Goal: Complete application form: Complete application form

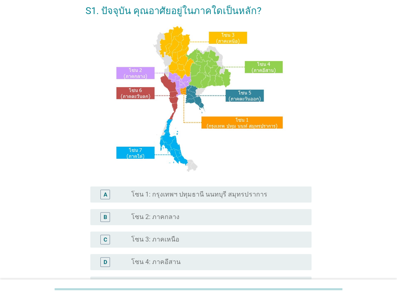
click at [186, 194] on label "โซน 1: กรุงเทพฯ ปทุมธานี นนทบุรี สมุทรปราการ" at bounding box center [199, 194] width 136 height 8
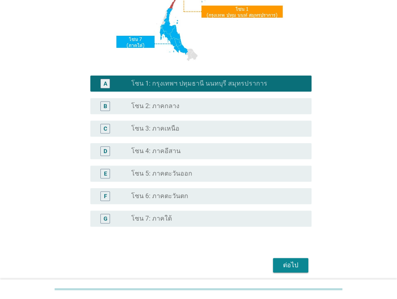
scroll to position [161, 0]
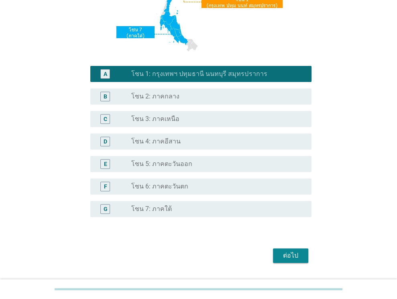
click at [283, 257] on div "ต่อไป" at bounding box center [291, 256] width 22 height 10
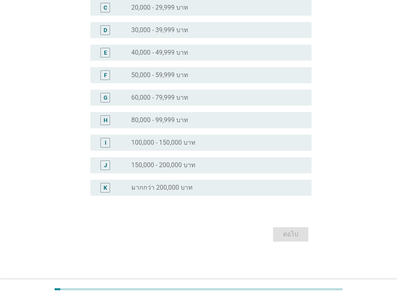
scroll to position [0, 0]
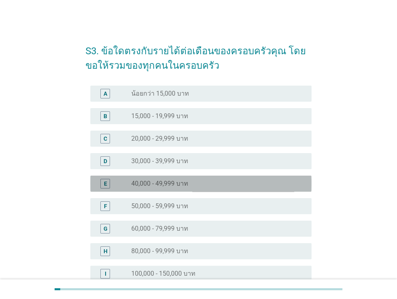
click at [154, 181] on label "40,000 - 49,999 บาท" at bounding box center [159, 184] width 57 height 8
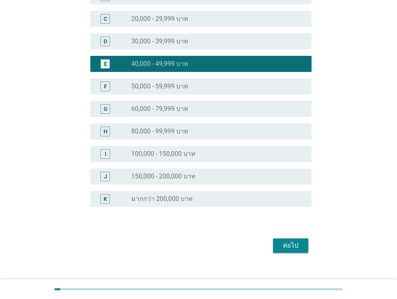
scroll to position [131, 0]
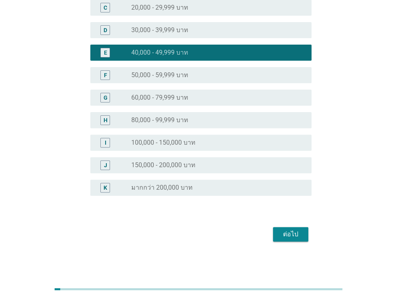
click at [294, 232] on div "ต่อไป" at bounding box center [291, 234] width 22 height 10
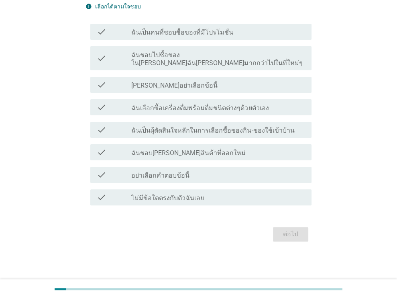
scroll to position [0, 0]
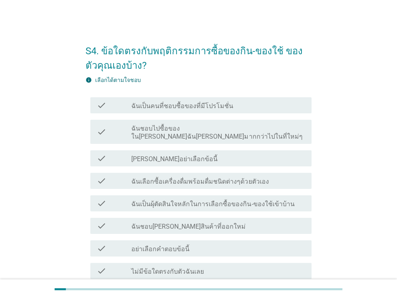
click at [257, 106] on div "check_box_outline_blank ฉันเป็นคนที่ชอบซื้อของที่มีโปรโมชั่น" at bounding box center [218, 105] width 174 height 10
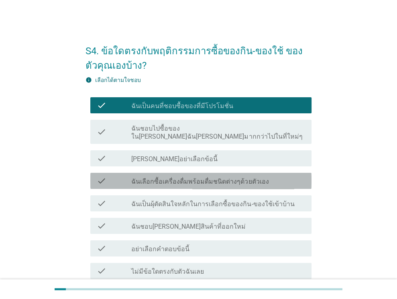
click at [211, 178] on label "ฉันเลือกซื้อเครื่องดื่มพร้อมดื่มชนิดต่างๆด้วยตัวเอง" at bounding box center [199, 182] width 137 height 8
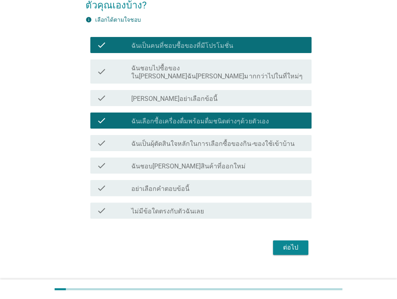
scroll to position [65, 0]
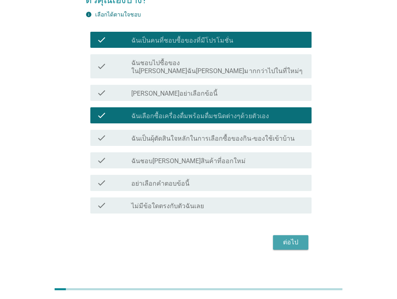
click at [284, 239] on button "ต่อไป" at bounding box center [290, 242] width 35 height 14
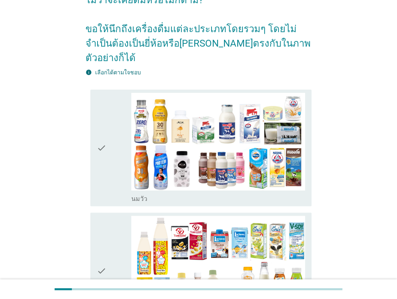
scroll to position [0, 0]
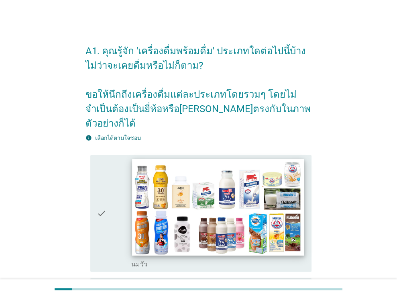
click at [186, 215] on img at bounding box center [219, 207] width 172 height 97
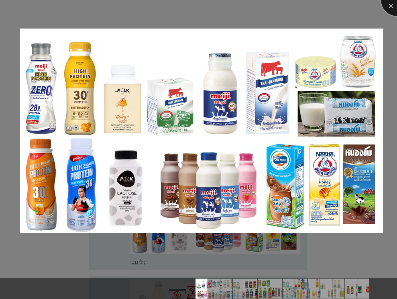
drag, startPoint x: 391, startPoint y: 8, endPoint x: 384, endPoint y: 12, distance: 8.4
click at [391, 8] on div at bounding box center [397, 0] width 32 height 32
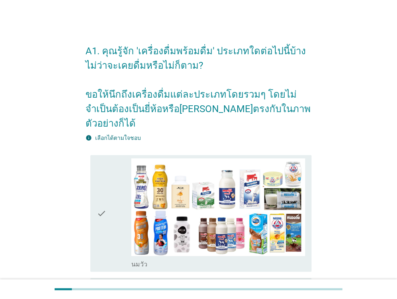
click at [124, 205] on div "check" at bounding box center [114, 213] width 35 height 110
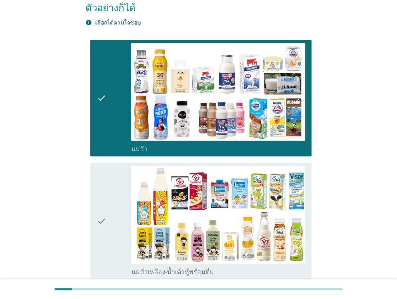
scroll to position [121, 0]
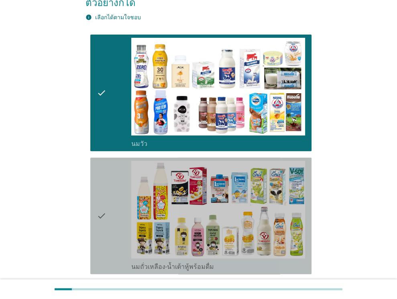
click at [121, 205] on div "check" at bounding box center [114, 216] width 35 height 110
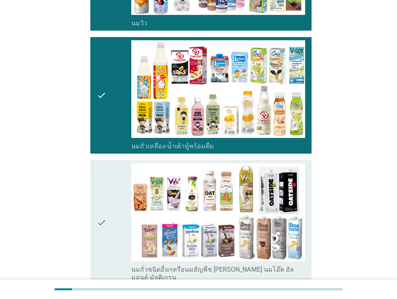
click at [121, 205] on div "check" at bounding box center [114, 222] width 35 height 118
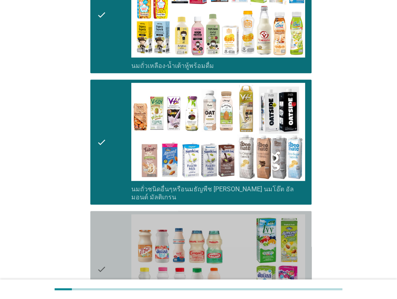
click at [117, 214] on div "check" at bounding box center [114, 269] width 35 height 110
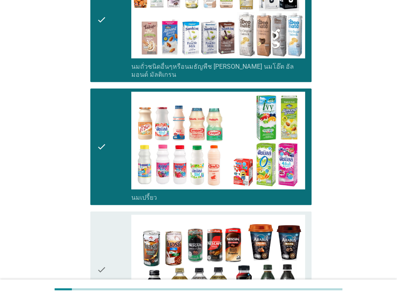
scroll to position [482, 0]
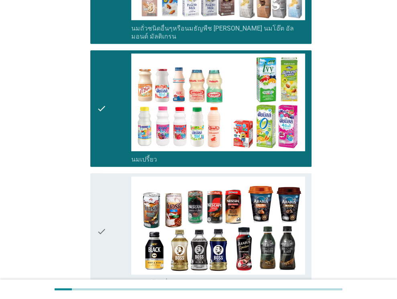
click at [108, 211] on div "check" at bounding box center [114, 231] width 35 height 110
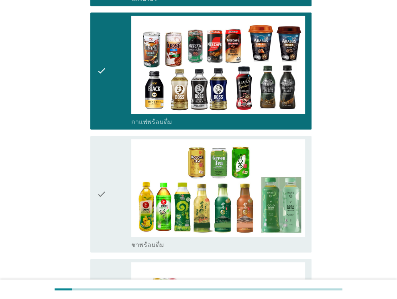
click at [122, 179] on div "check" at bounding box center [114, 194] width 35 height 110
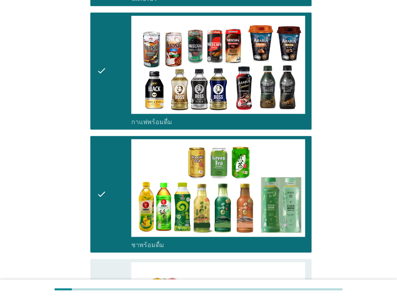
scroll to position [844, 0]
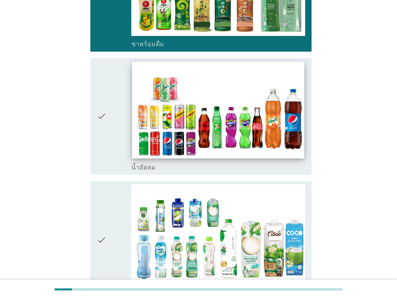
click at [136, 112] on img at bounding box center [219, 109] width 172 height 97
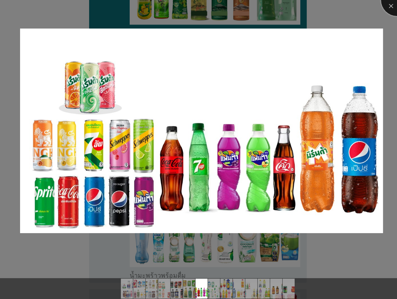
click at [386, 7] on div at bounding box center [397, 0] width 32 height 32
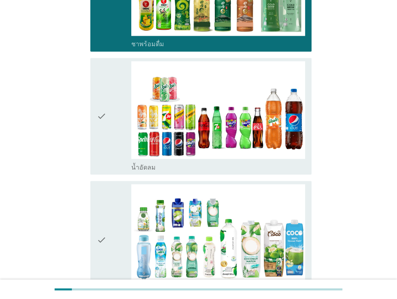
click at [121, 141] on div "check" at bounding box center [114, 116] width 35 height 110
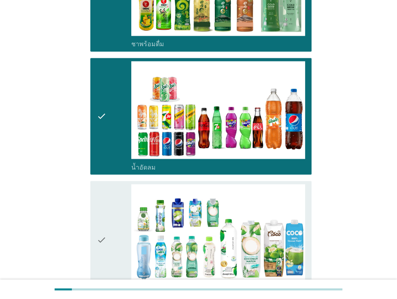
click at [125, 194] on div "check" at bounding box center [114, 239] width 35 height 110
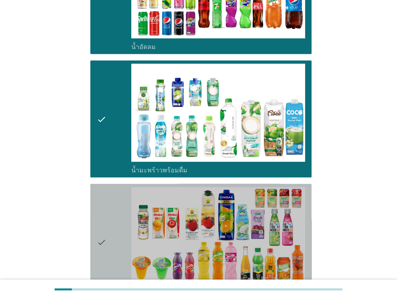
click at [114, 209] on div "check" at bounding box center [114, 242] width 35 height 110
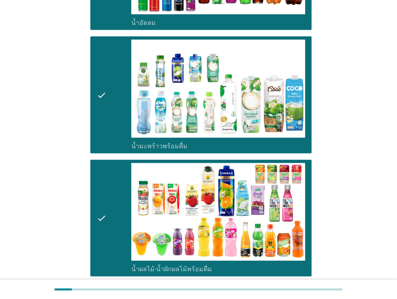
scroll to position [1165, 0]
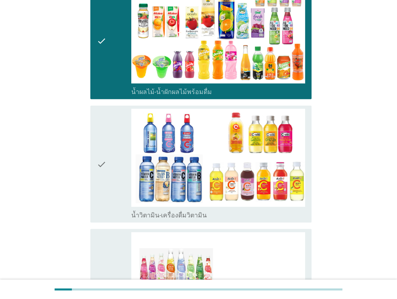
click at [104, 163] on icon "check" at bounding box center [102, 164] width 10 height 110
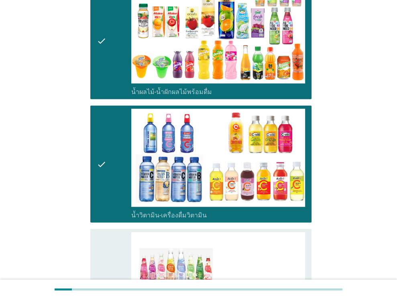
click at [109, 232] on div "check" at bounding box center [114, 291] width 35 height 118
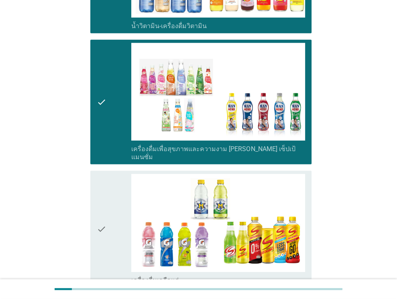
scroll to position [1406, 0]
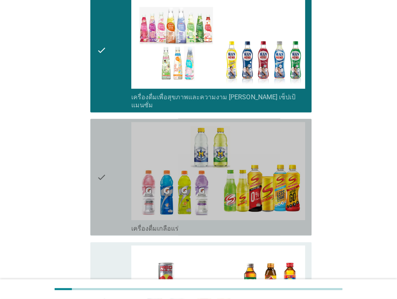
click at [114, 157] on div "check" at bounding box center [114, 177] width 35 height 110
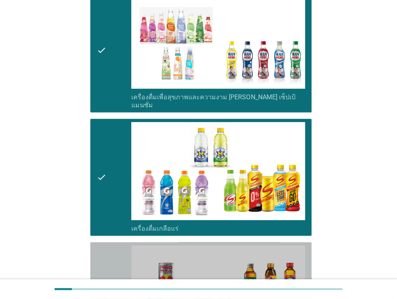
click at [118, 245] on div "check" at bounding box center [114, 300] width 35 height 110
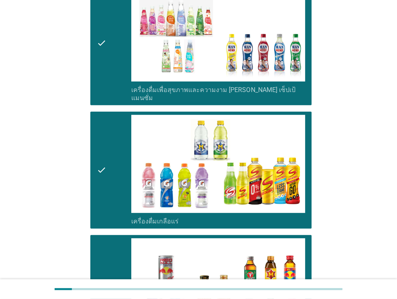
scroll to position [1647, 0]
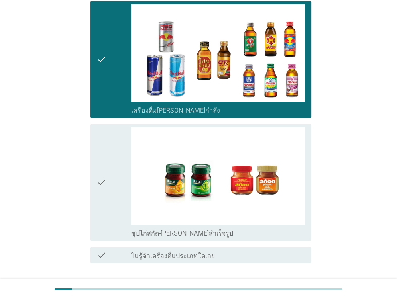
click at [117, 178] on div "check" at bounding box center [114, 182] width 35 height 110
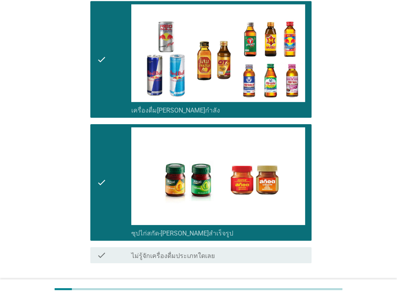
click at [291, 287] on div "ต่อไป" at bounding box center [291, 292] width 22 height 10
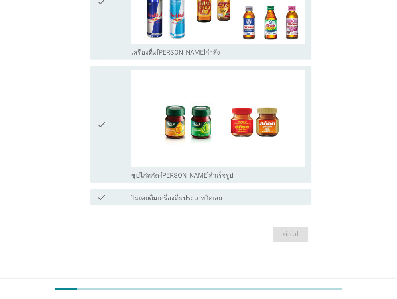
scroll to position [0, 0]
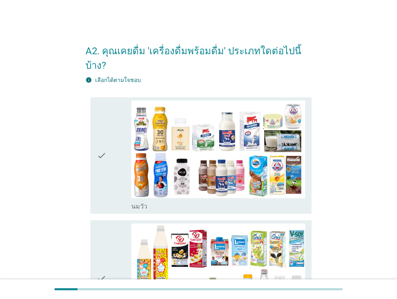
click at [124, 137] on div "check" at bounding box center [114, 155] width 35 height 110
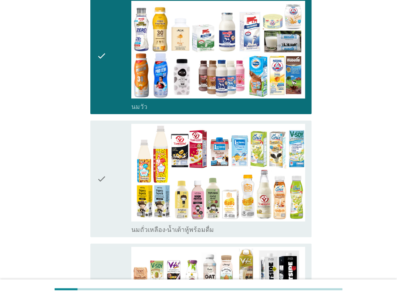
scroll to position [121, 0]
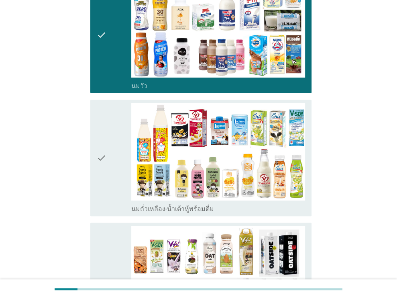
click at [121, 144] on div "check" at bounding box center [114, 158] width 35 height 110
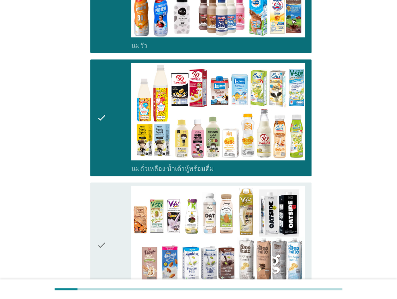
click at [111, 215] on div "check" at bounding box center [114, 245] width 35 height 118
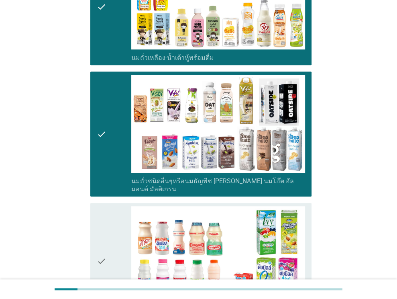
scroll to position [281, 0]
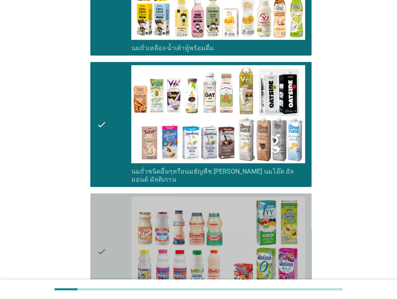
click at [111, 215] on div "check" at bounding box center [114, 251] width 35 height 110
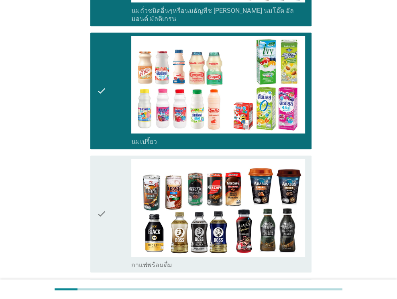
click at [109, 186] on div "check" at bounding box center [114, 214] width 35 height 110
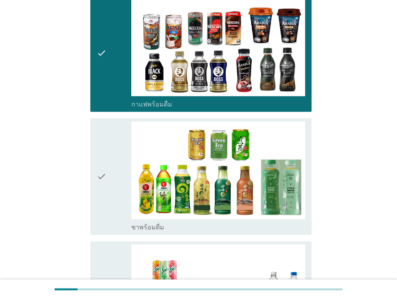
click at [117, 125] on div "check" at bounding box center [114, 176] width 35 height 110
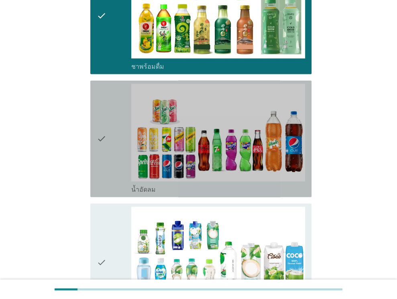
click at [106, 129] on div "check" at bounding box center [114, 139] width 35 height 110
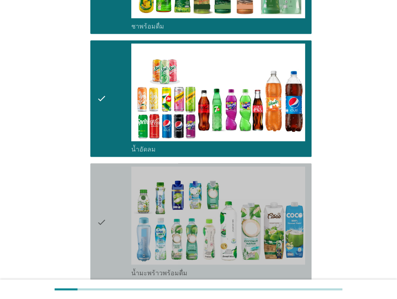
click at [103, 180] on icon "check" at bounding box center [102, 221] width 10 height 110
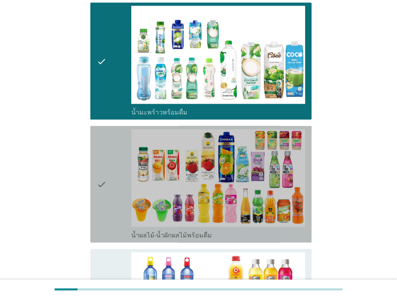
click at [109, 148] on div "check" at bounding box center [114, 184] width 35 height 110
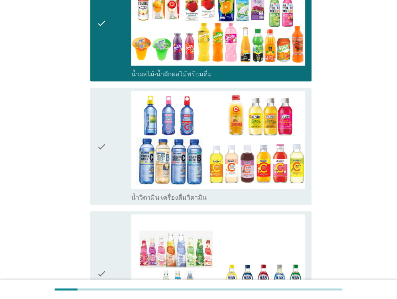
click at [105, 134] on icon "check" at bounding box center [102, 146] width 10 height 110
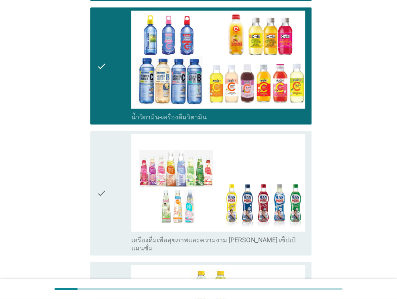
click at [103, 190] on icon "check" at bounding box center [102, 193] width 10 height 118
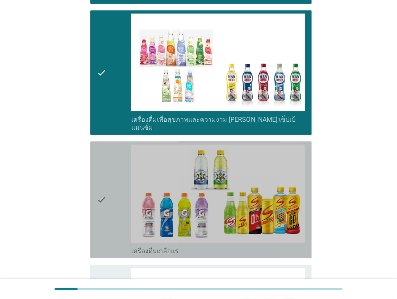
click at [109, 154] on div "check" at bounding box center [114, 200] width 35 height 110
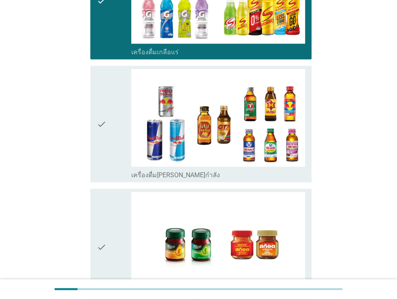
scroll to position [1527, 0]
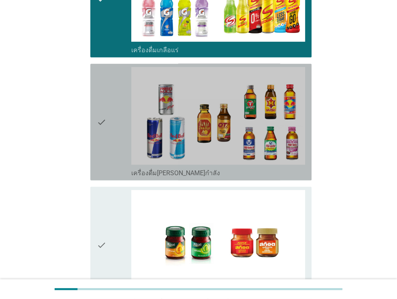
click at [111, 116] on div "check" at bounding box center [114, 122] width 35 height 110
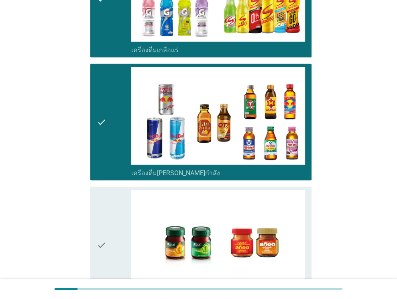
click at [110, 192] on div "check" at bounding box center [114, 245] width 35 height 110
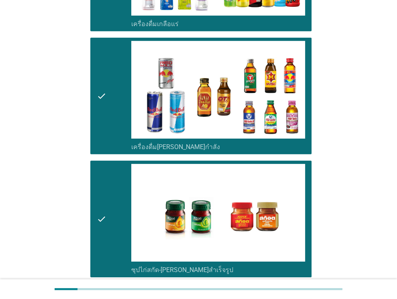
scroll to position [1613, 0]
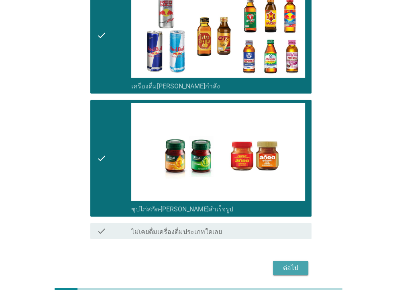
click at [294, 263] on div "ต่อไป" at bounding box center [291, 268] width 22 height 10
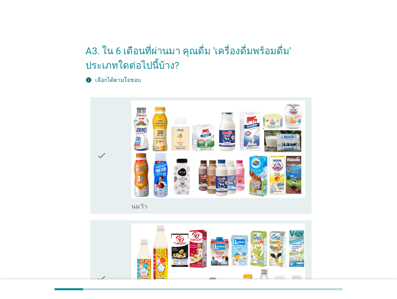
click at [100, 185] on icon "check" at bounding box center [102, 155] width 10 height 110
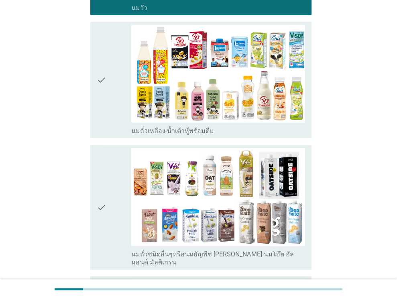
scroll to position [201, 0]
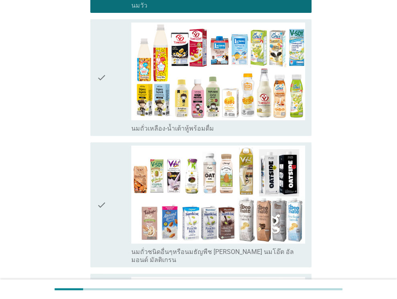
click at [119, 100] on div "check" at bounding box center [114, 77] width 35 height 110
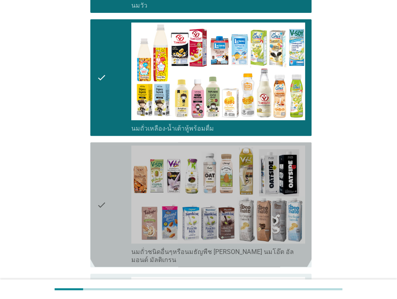
click at [115, 175] on div "check" at bounding box center [114, 204] width 35 height 118
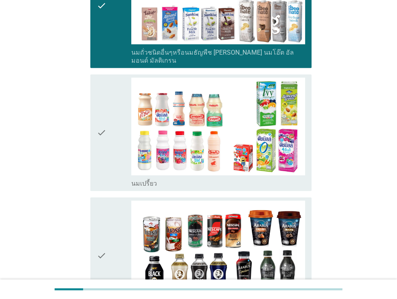
scroll to position [402, 0]
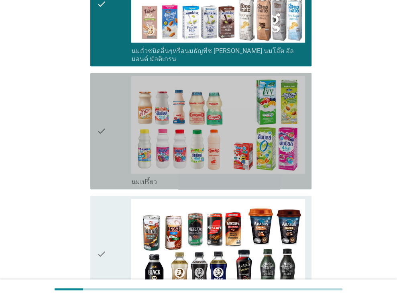
click at [119, 128] on div "check" at bounding box center [114, 131] width 35 height 110
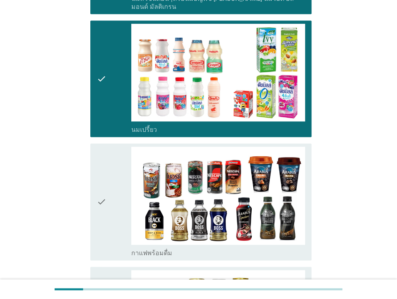
scroll to position [562, 0]
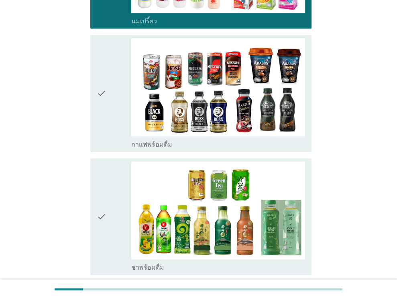
click at [103, 193] on icon "check" at bounding box center [102, 217] width 10 height 110
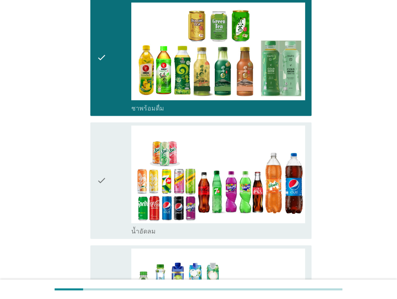
scroll to position [723, 0]
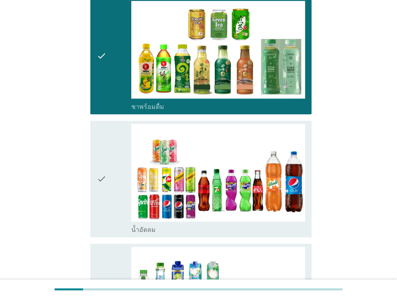
click at [116, 78] on div "check" at bounding box center [114, 56] width 35 height 110
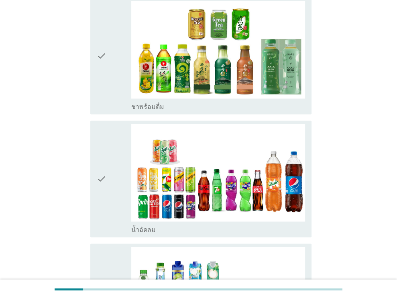
click at [117, 170] on div "check" at bounding box center [114, 179] width 35 height 110
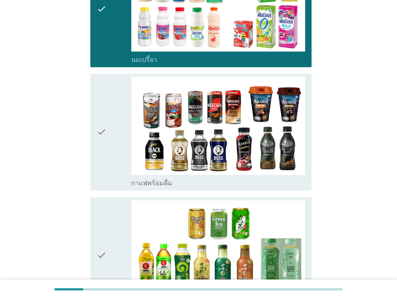
scroll to position [522, 0]
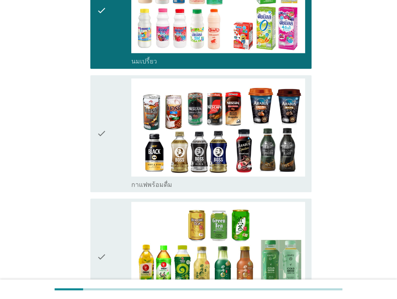
click at [119, 131] on div "check" at bounding box center [114, 133] width 35 height 110
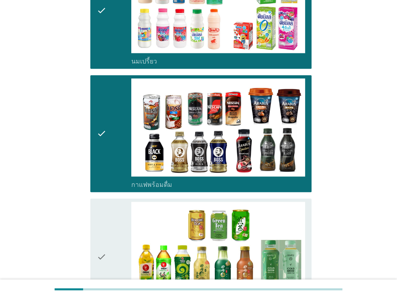
click at [121, 140] on div "check" at bounding box center [114, 133] width 35 height 110
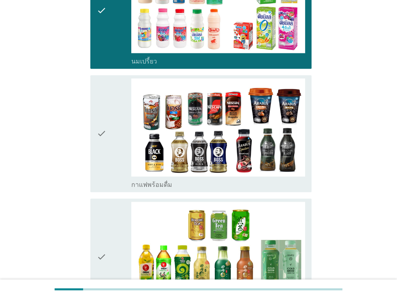
click at [106, 155] on icon "check" at bounding box center [102, 133] width 10 height 110
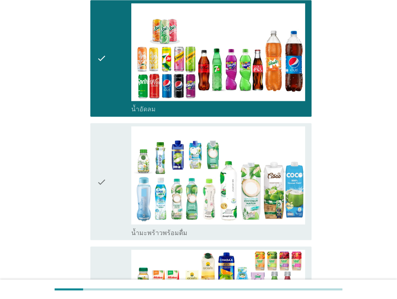
scroll to position [964, 0]
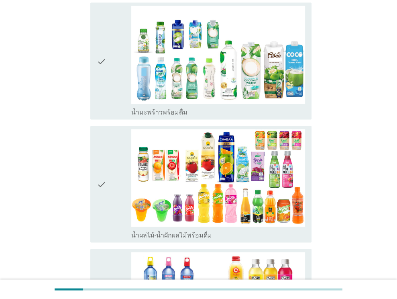
click at [109, 178] on div "check" at bounding box center [114, 184] width 35 height 110
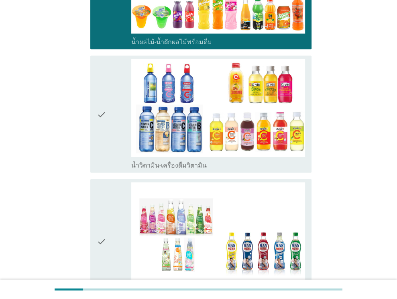
scroll to position [1165, 0]
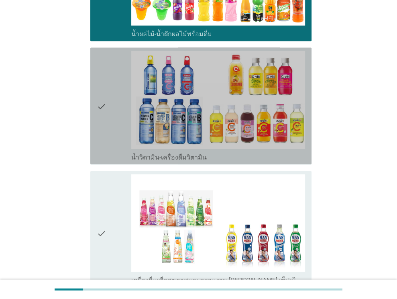
click at [104, 100] on icon "check" at bounding box center [102, 106] width 10 height 110
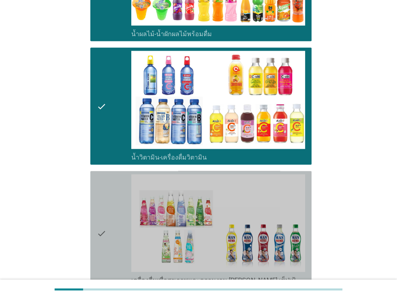
click at [105, 174] on icon "check" at bounding box center [102, 233] width 10 height 118
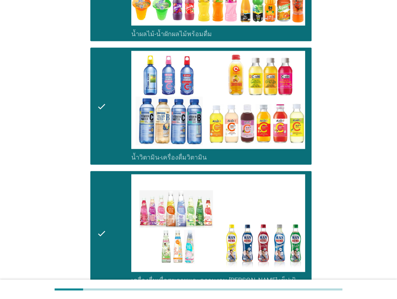
scroll to position [1366, 0]
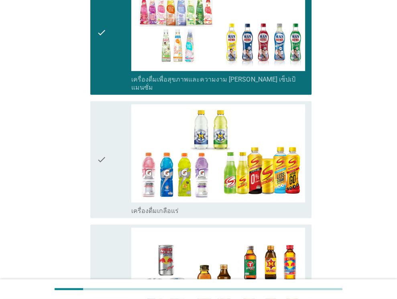
click at [105, 168] on icon "check" at bounding box center [102, 159] width 10 height 110
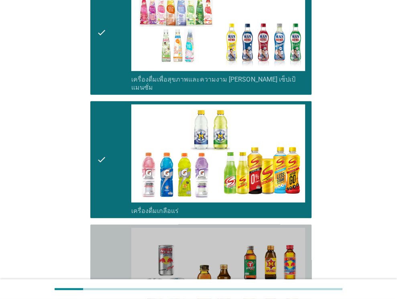
click at [102, 228] on icon "check" at bounding box center [102, 283] width 10 height 110
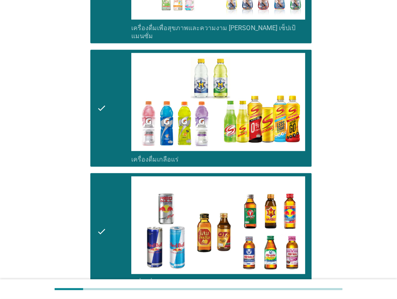
scroll to position [1527, 0]
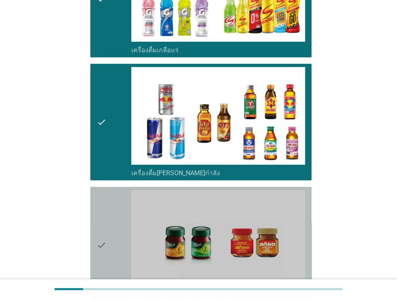
click at [103, 212] on icon "check" at bounding box center [102, 245] width 10 height 110
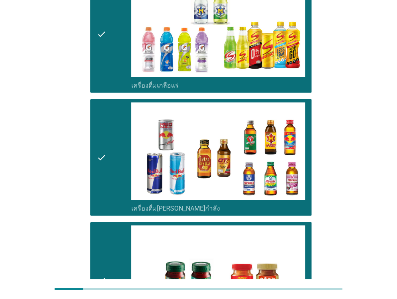
scroll to position [1628, 0]
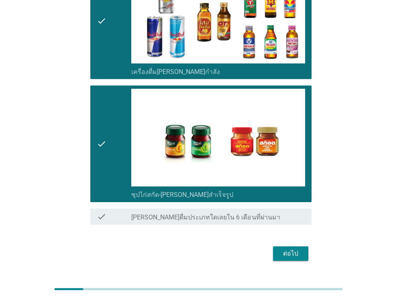
click at [305, 246] on button "ต่อไป" at bounding box center [290, 253] width 35 height 14
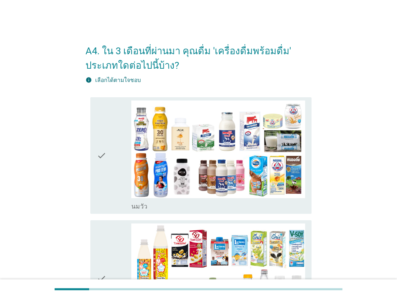
click at [120, 133] on div "check" at bounding box center [114, 155] width 35 height 110
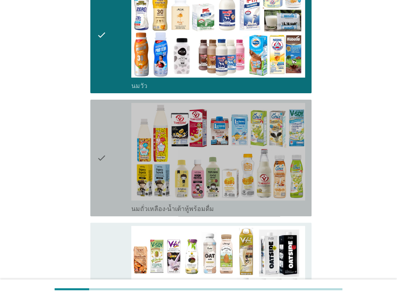
click at [125, 162] on div "check" at bounding box center [114, 158] width 35 height 110
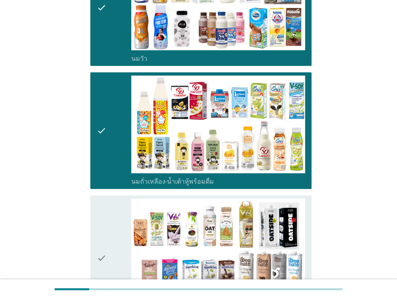
scroll to position [281, 0]
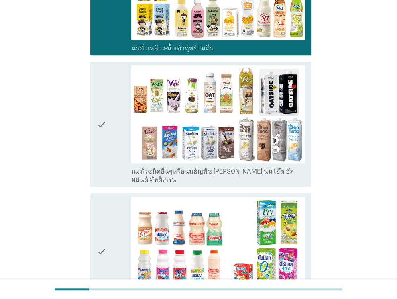
click at [119, 137] on div "check" at bounding box center [114, 124] width 35 height 118
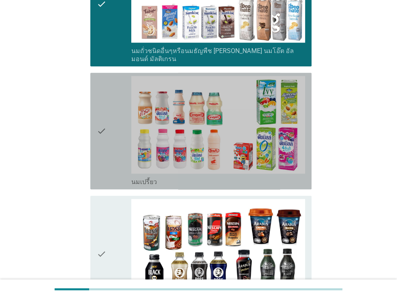
click at [112, 154] on div "check" at bounding box center [114, 131] width 35 height 110
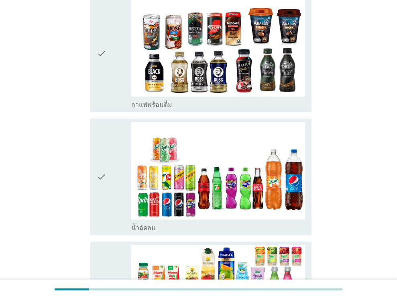
scroll to position [603, 0]
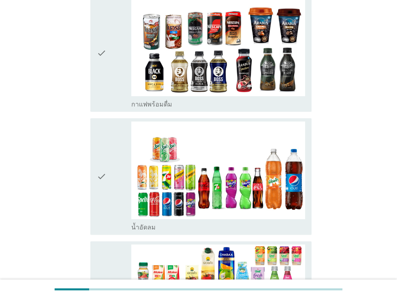
click at [112, 173] on div "check" at bounding box center [114, 176] width 35 height 110
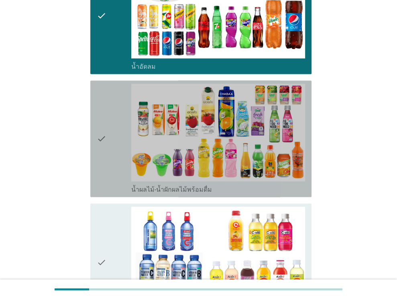
click at [112, 124] on div "check" at bounding box center [114, 139] width 35 height 110
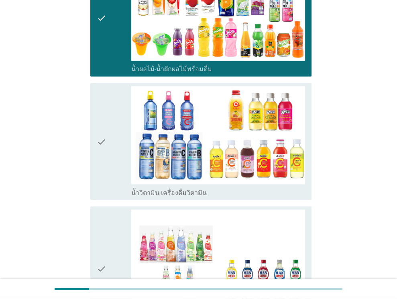
click at [113, 145] on div "check" at bounding box center [114, 141] width 35 height 110
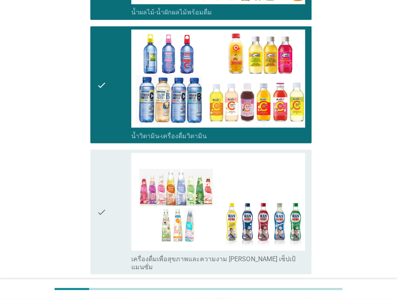
scroll to position [1045, 0]
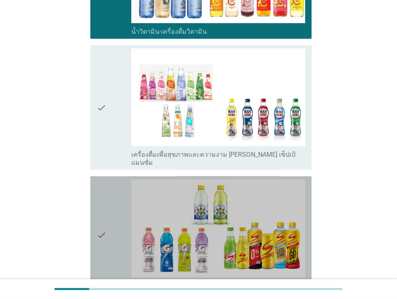
click at [110, 180] on div "check" at bounding box center [114, 235] width 35 height 110
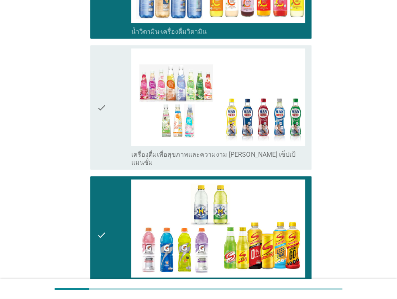
click at [110, 116] on div "check" at bounding box center [114, 108] width 35 height 118
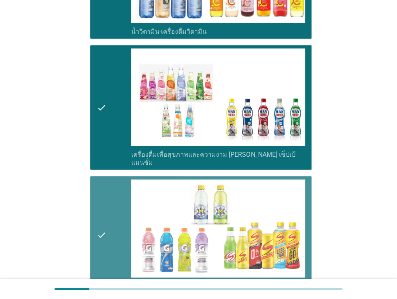
click at [104, 180] on icon "check" at bounding box center [102, 235] width 10 height 110
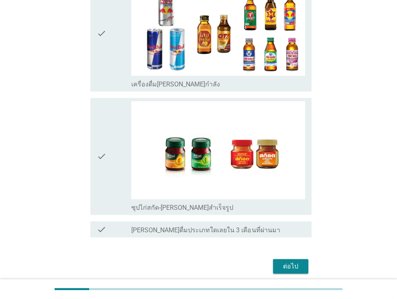
scroll to position [1382, 0]
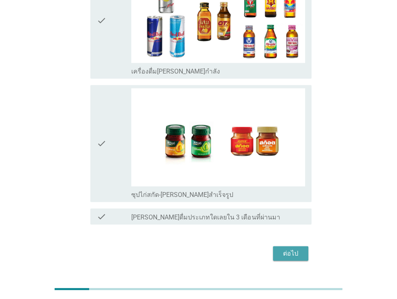
click at [288, 249] on div "ต่อไป" at bounding box center [291, 254] width 22 height 10
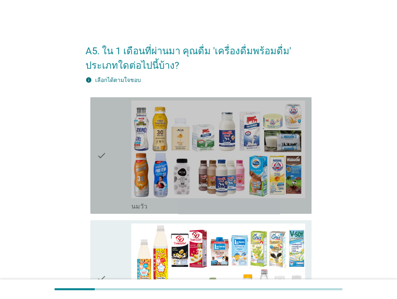
click at [113, 146] on div "check" at bounding box center [114, 155] width 35 height 110
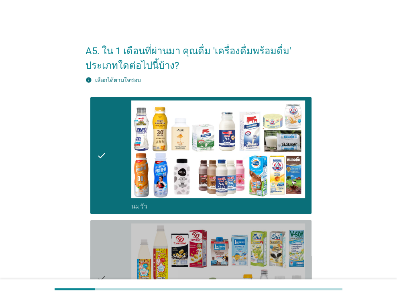
click at [112, 226] on div "check" at bounding box center [114, 278] width 35 height 110
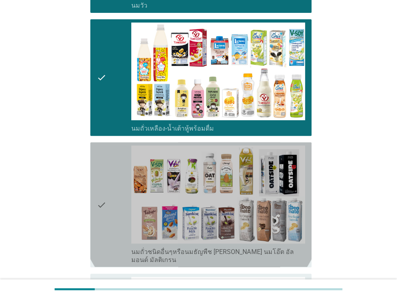
click at [112, 164] on div "check" at bounding box center [114, 204] width 35 height 118
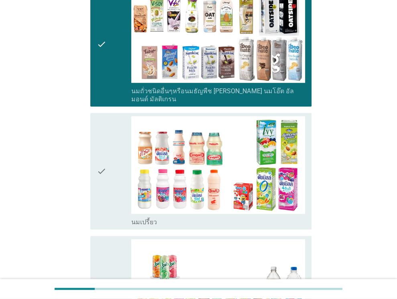
click at [115, 138] on div "check" at bounding box center [114, 171] width 35 height 110
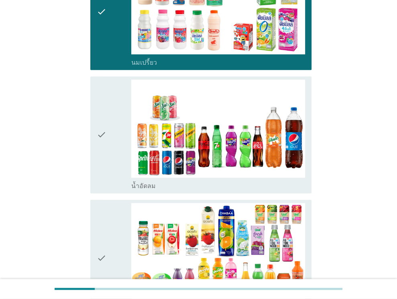
scroll to position [522, 0]
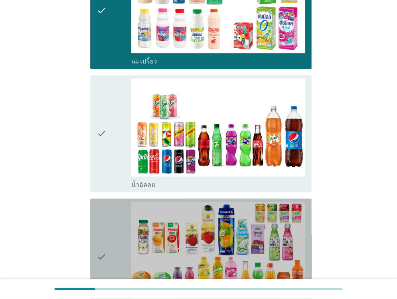
click at [121, 208] on div "check" at bounding box center [114, 257] width 35 height 110
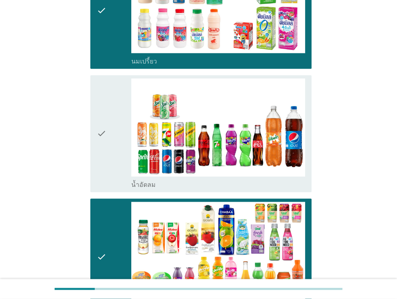
scroll to position [723, 0]
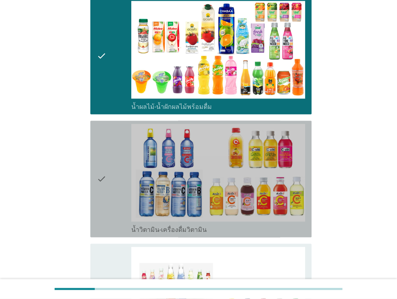
click at [125, 170] on div "check" at bounding box center [114, 179] width 35 height 110
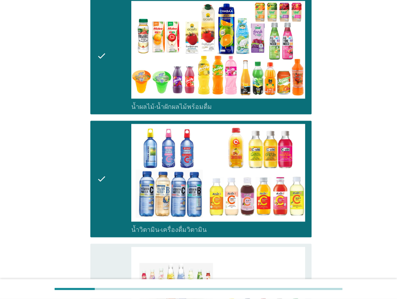
scroll to position [890, 0]
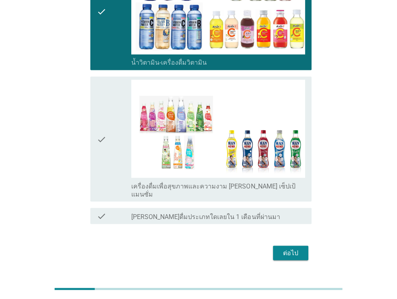
click at [291, 243] on div "ต่อไป" at bounding box center [199, 252] width 226 height 19
click at [291, 248] on div "ต่อไป" at bounding box center [291, 253] width 22 height 10
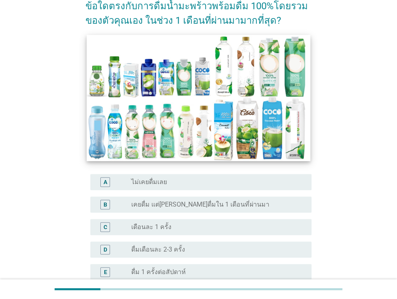
scroll to position [161, 0]
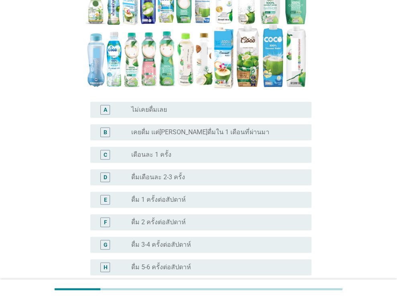
click at [175, 147] on div "C radio_button_unchecked เดือนละ 1 ครั้ง" at bounding box center [200, 155] width 221 height 16
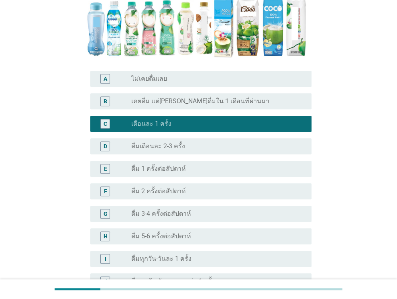
scroll to position [271, 0]
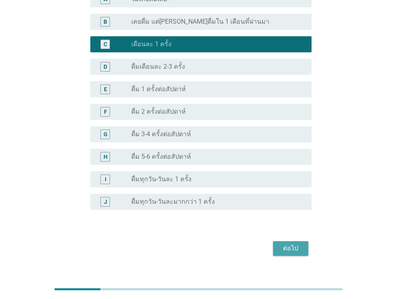
click at [278, 241] on button "ต่อไป" at bounding box center [290, 248] width 35 height 14
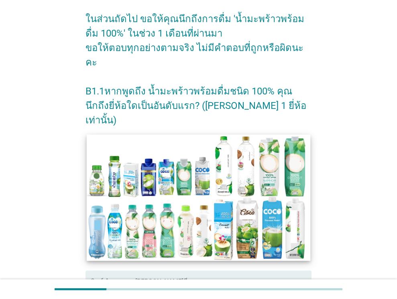
scroll to position [77, 0]
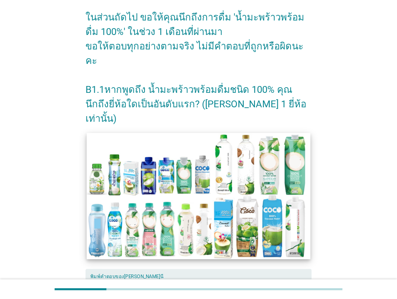
click at [168, 278] on textarea "พิมพ์คำตอบของคุณ ที่นี่" at bounding box center [200, 299] width 221 height 42
type textarea "?"
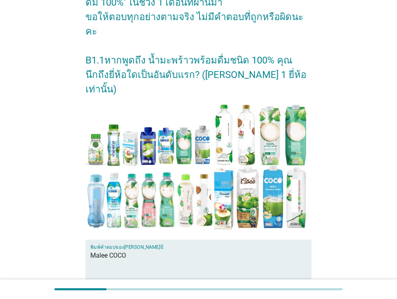
scroll to position [157, 0]
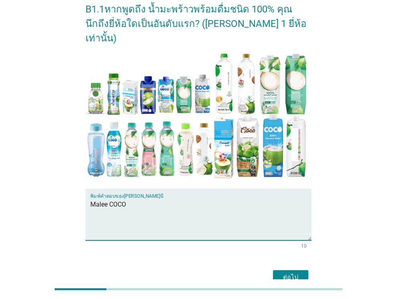
type textarea "Malee COCO"
click at [290, 272] on div "ต่อไป" at bounding box center [291, 277] width 22 height 10
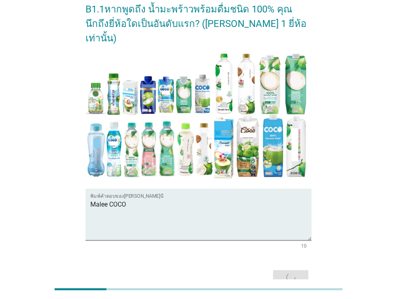
scroll to position [0, 0]
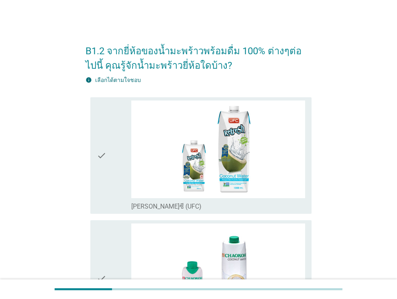
click at [125, 130] on div "check" at bounding box center [114, 155] width 35 height 110
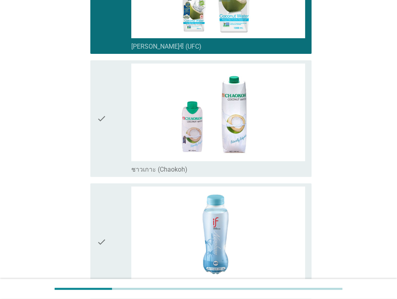
scroll to position [161, 0]
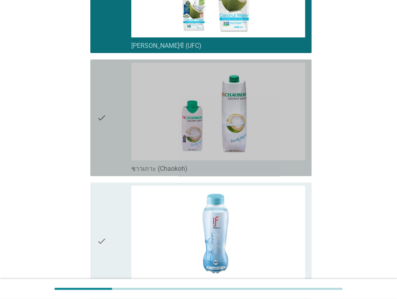
click at [123, 146] on div "check" at bounding box center [114, 118] width 35 height 110
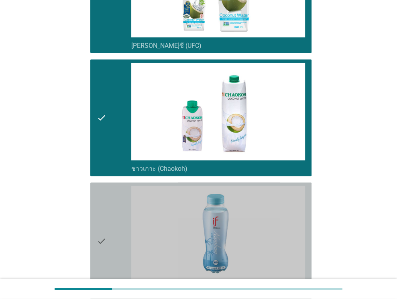
click at [121, 194] on div "check" at bounding box center [114, 241] width 35 height 110
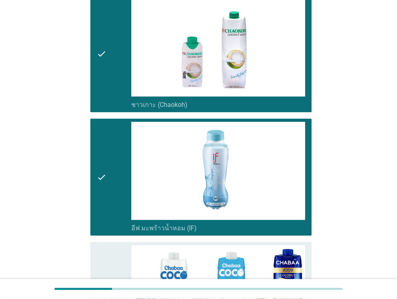
scroll to position [362, 0]
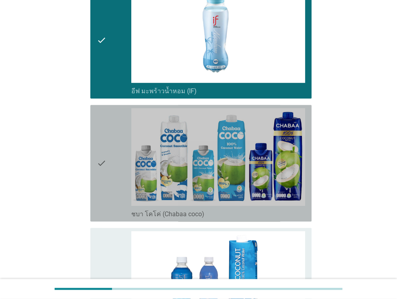
click at [121, 196] on div "check" at bounding box center [114, 163] width 35 height 110
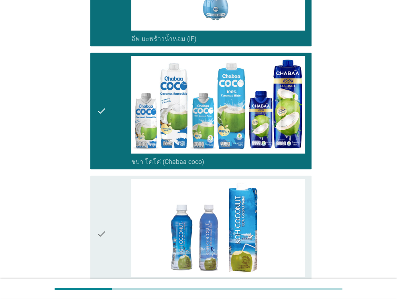
scroll to position [482, 0]
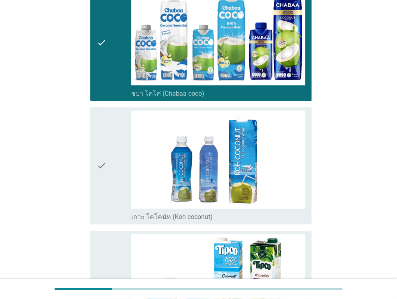
click at [112, 244] on div "check" at bounding box center [114, 289] width 35 height 110
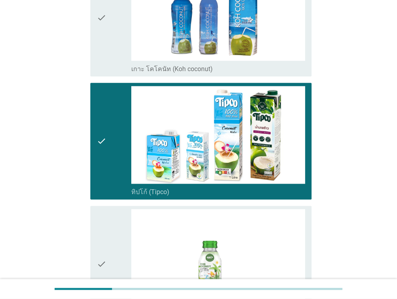
scroll to position [643, 0]
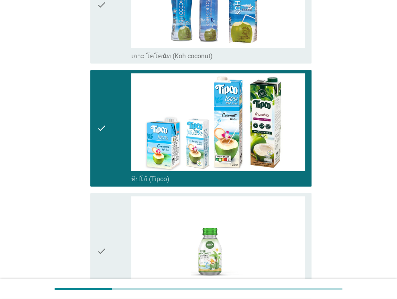
click at [115, 168] on div "check" at bounding box center [114, 128] width 35 height 110
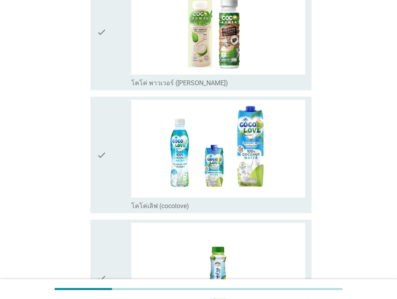
scroll to position [1004, 0]
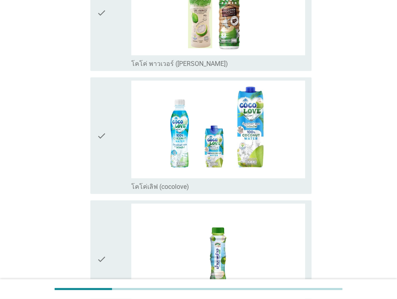
click at [100, 162] on icon "check" at bounding box center [102, 136] width 10 height 110
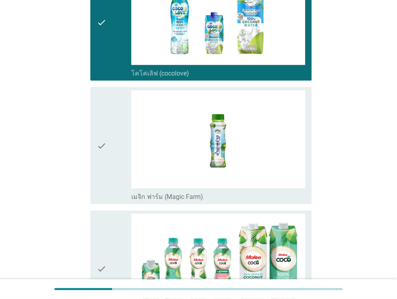
scroll to position [1125, 0]
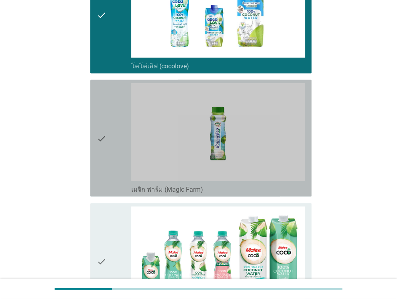
click at [100, 162] on icon "check" at bounding box center [102, 138] width 10 height 110
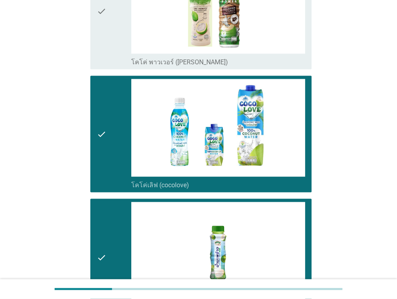
scroll to position [1004, 0]
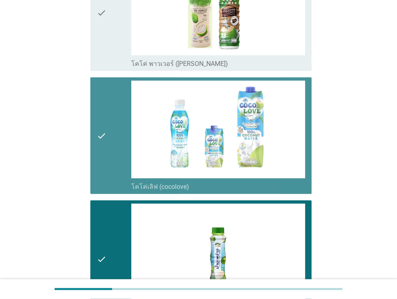
click at [110, 152] on div "check" at bounding box center [114, 136] width 35 height 110
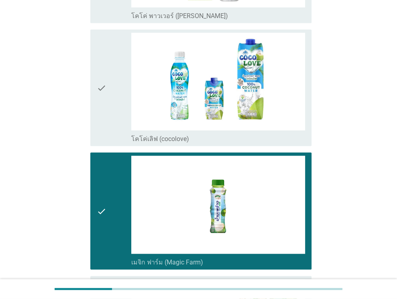
scroll to position [1205, 0]
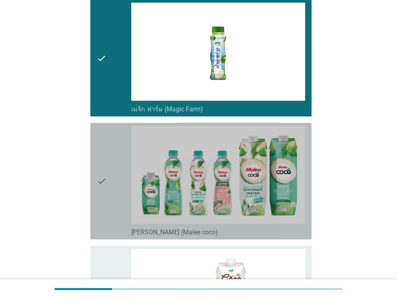
click at [110, 152] on div "check" at bounding box center [114, 181] width 35 height 110
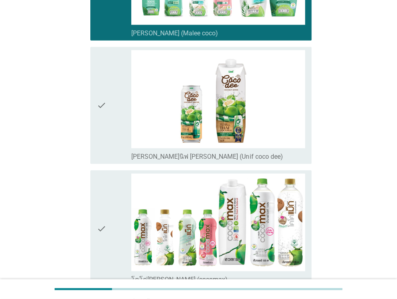
scroll to position [1406, 0]
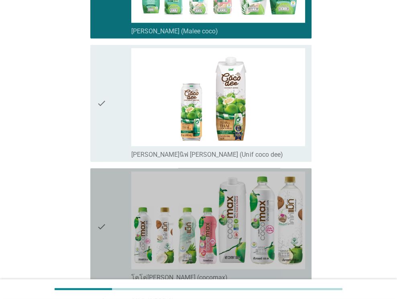
click at [110, 200] on div "check" at bounding box center [114, 227] width 35 height 110
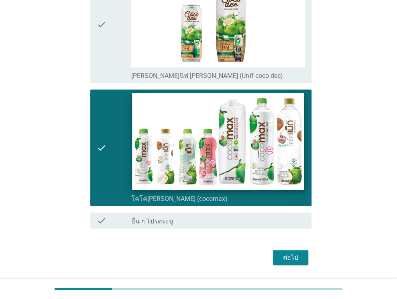
scroll to position [1487, 0]
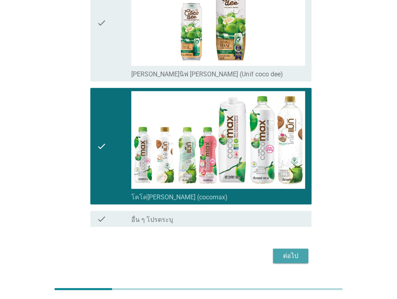
click at [292, 253] on div "ต่อไป" at bounding box center [291, 256] width 22 height 10
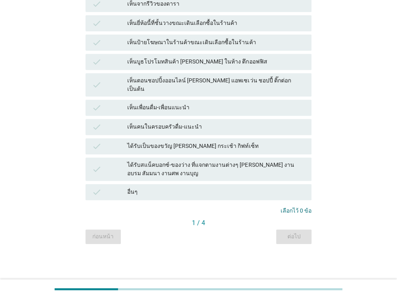
scroll to position [0, 0]
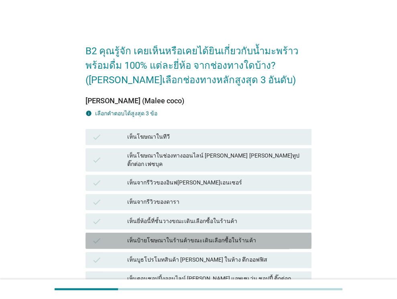
click at [167, 236] on div "เห็นป้ายโฆษณาในร้านค้าขณะเดินเลือกซื้อในร้านค้า" at bounding box center [216, 241] width 178 height 10
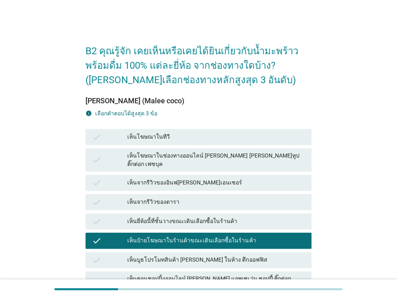
click at [180, 217] on div "เห็นยี่ห้อนี้ที่ชั้นวางขณะเดินเลือกซื้อในร้านค้า" at bounding box center [216, 222] width 178 height 10
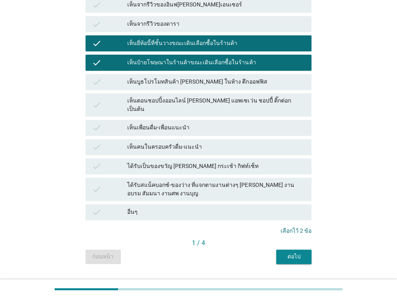
scroll to position [183, 0]
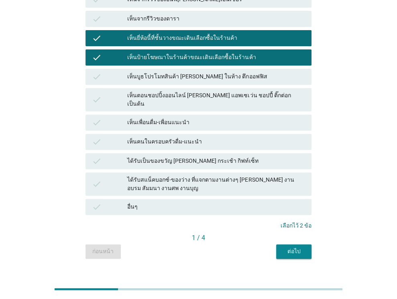
click at [316, 245] on div "B2 คุณรู้จัก เคยเห็นหรือเคยได้ยินเกี่ยวกับน้ำมะพร้าวพร้อมดื่ม 100% แต่ละยี่ห้อ …" at bounding box center [198, 55] width 239 height 419
click at [301, 247] on div "ต่อไป" at bounding box center [294, 251] width 22 height 8
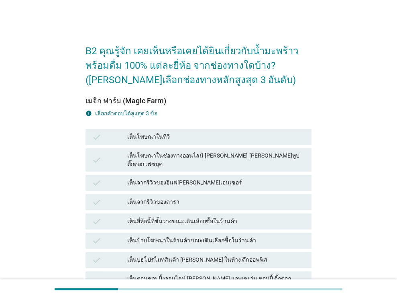
click at [207, 213] on div "check เห็นยี่ห้อนี้ที่ชั้นวางขณะเดินเลือกซื้อในร้านค้า" at bounding box center [199, 221] width 226 height 16
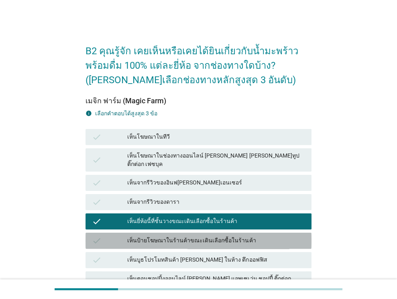
click at [207, 233] on div "check เห็นป้ายโฆษณาในร้านค้าขณะเดินเลือกซื้อในร้านค้า" at bounding box center [199, 241] width 226 height 16
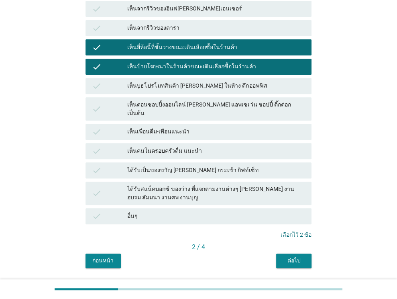
scroll to position [183, 0]
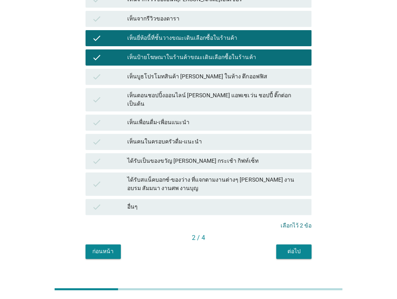
click at [280, 244] on button "ต่อไป" at bounding box center [293, 251] width 35 height 14
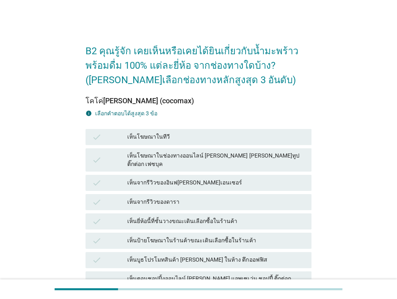
click at [213, 217] on div "เห็นยี่ห้อนี้ที่ชั้นวางขณะเดินเลือกซื้อในร้านค้า" at bounding box center [216, 222] width 178 height 10
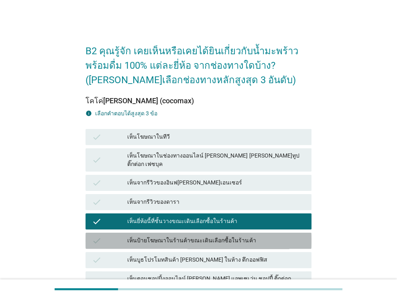
click at [211, 236] on div "เห็นป้ายโฆษณาในร้านค้าขณะเดินเลือกซื้อในร้านค้า" at bounding box center [216, 241] width 178 height 10
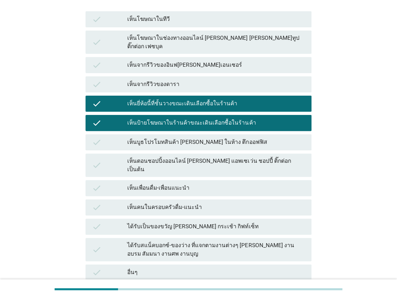
scroll to position [183, 0]
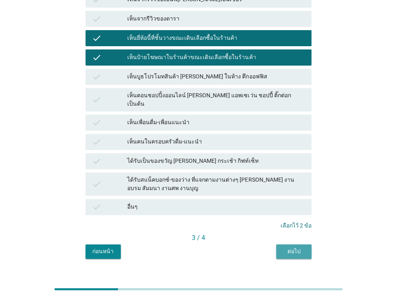
click at [302, 247] on div "ต่อไป" at bounding box center [294, 251] width 22 height 8
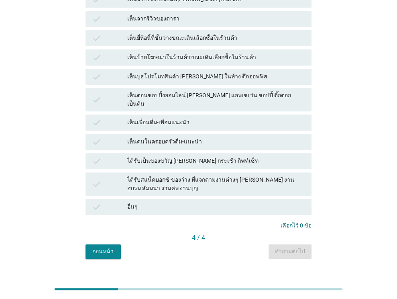
scroll to position [0, 0]
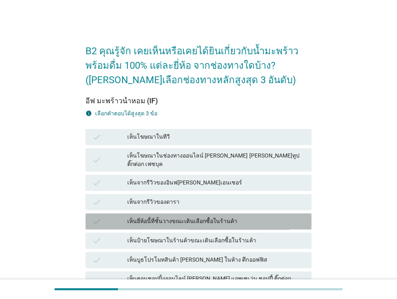
click at [231, 217] on div "เห็นยี่ห้อนี้ที่ชั้นวางขณะเดินเลือกซื้อในร้านค้า" at bounding box center [216, 222] width 178 height 10
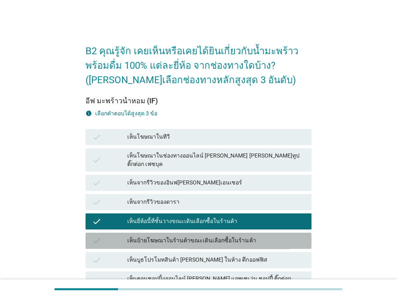
click at [234, 236] on div "เห็นป้ายโฆษณาในร้านค้าขณะเดินเลือกซื้อในร้านค้า" at bounding box center [216, 241] width 178 height 10
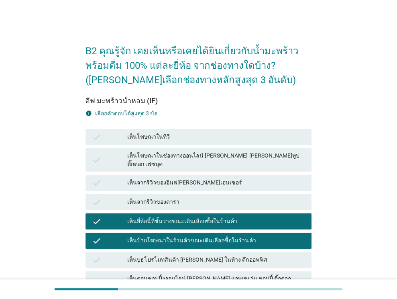
scroll to position [183, 0]
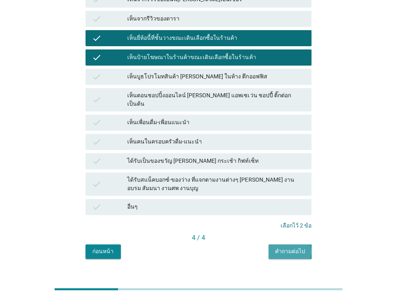
click at [300, 247] on div "คำถามต่อไป" at bounding box center [290, 251] width 30 height 8
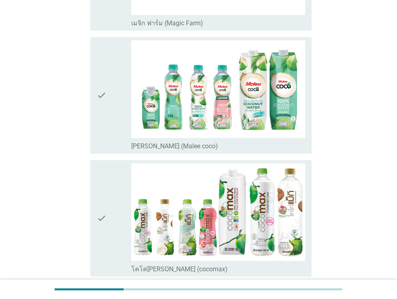
scroll to position [753, 0]
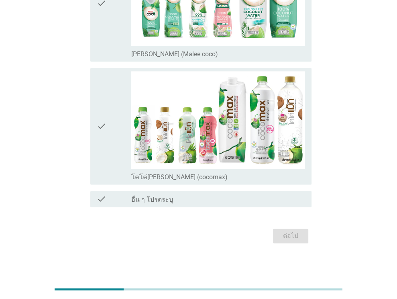
click at [113, 122] on div "check" at bounding box center [114, 126] width 35 height 110
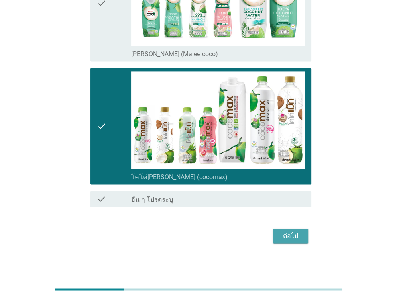
click at [280, 231] on div "ต่อไป" at bounding box center [291, 236] width 22 height 10
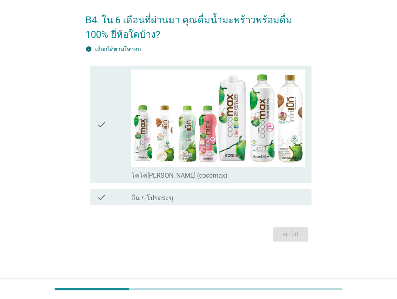
scroll to position [0, 0]
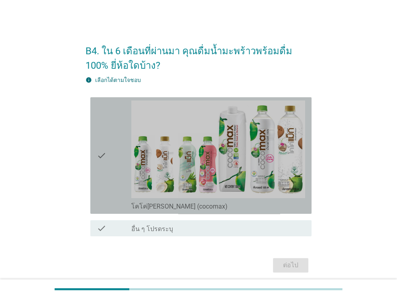
click at [114, 196] on div "check" at bounding box center [114, 155] width 35 height 110
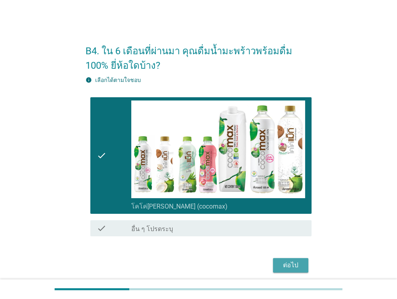
click at [285, 262] on div "ต่อไป" at bounding box center [291, 265] width 22 height 10
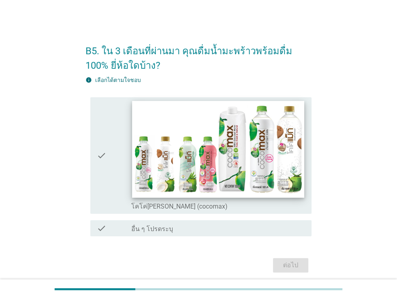
click at [133, 185] on img at bounding box center [219, 149] width 172 height 97
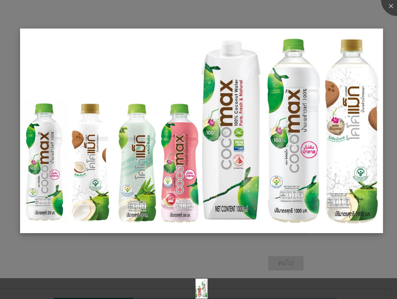
click at [368, 40] on img at bounding box center [201, 131] width 363 height 204
click at [219, 251] on div at bounding box center [198, 149] width 397 height 299
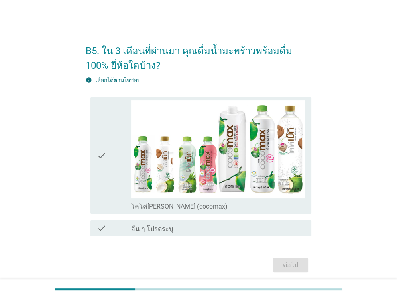
click at [115, 172] on div "check" at bounding box center [114, 155] width 35 height 110
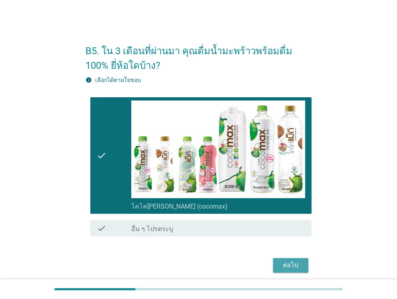
click at [285, 259] on button "ต่อไป" at bounding box center [290, 265] width 35 height 14
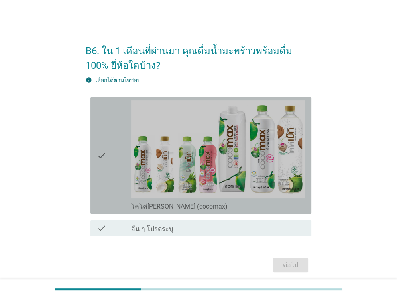
click at [115, 143] on div "check" at bounding box center [114, 155] width 35 height 110
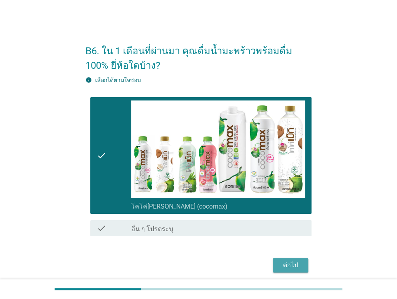
click at [299, 266] on div "ต่อไป" at bounding box center [291, 265] width 22 height 10
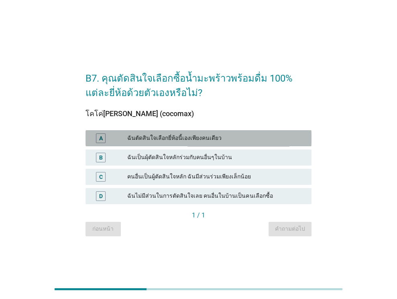
click at [162, 140] on div "ฉันตัดสินใจเลือกยี่ห้อนี้เองเพียงคนเดียว" at bounding box center [216, 138] width 178 height 10
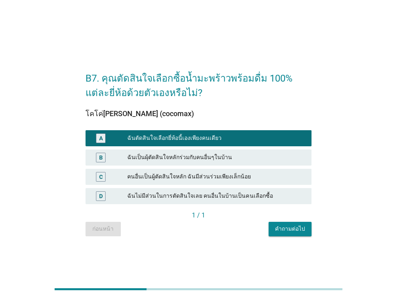
click at [278, 227] on div "คำถามต่อไป" at bounding box center [290, 229] width 30 height 8
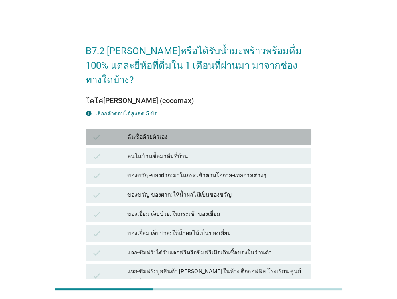
click at [165, 132] on div "ฉันซื้อด้วยตัวเอง" at bounding box center [216, 137] width 178 height 10
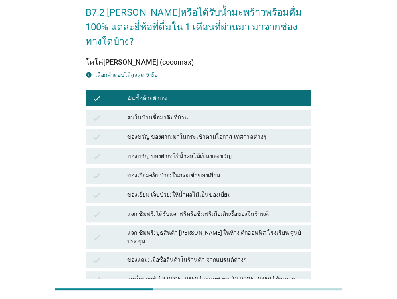
scroll to position [40, 0]
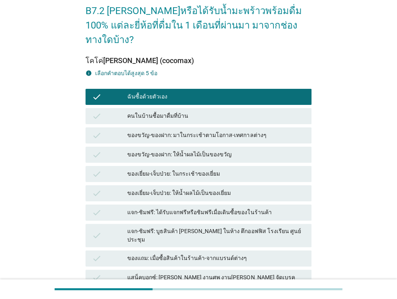
click at [220, 227] on div "แจก-ชิมฟรี: บูธสินค้า [PERSON_NAME] ในห้าง ตึกออฟฟิส โรงเรียน ศูนย์ประชุม" at bounding box center [216, 235] width 178 height 17
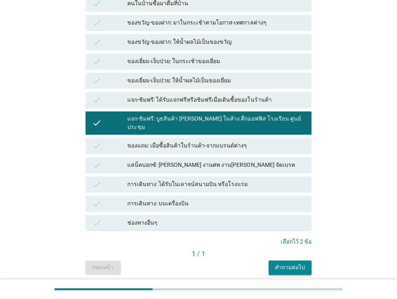
scroll to position [161, 0]
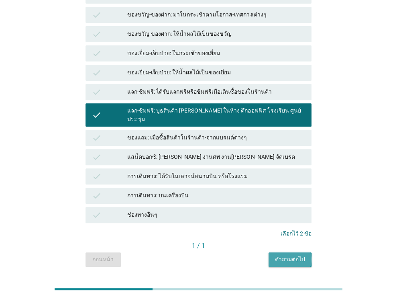
click at [286, 255] on div "คำถามต่อไป" at bounding box center [290, 259] width 30 height 8
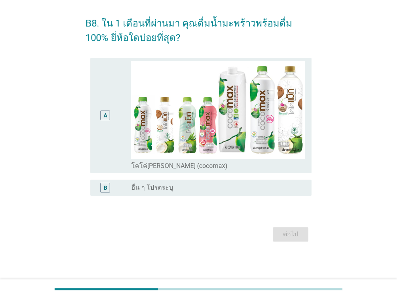
scroll to position [0, 0]
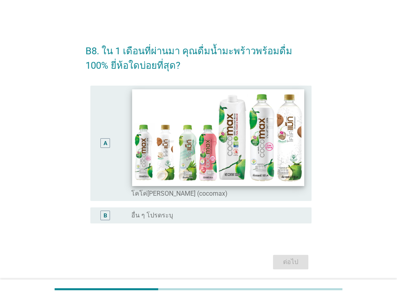
click at [204, 115] on img at bounding box center [219, 137] width 172 height 97
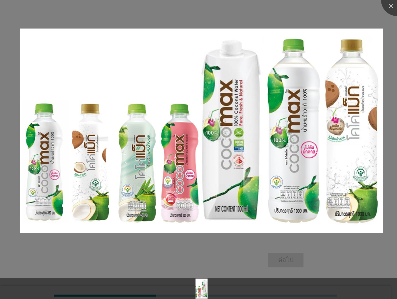
click at [201, 244] on div at bounding box center [198, 149] width 397 height 299
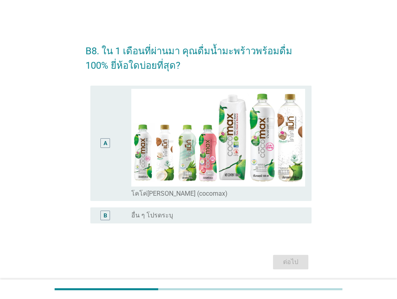
click at [125, 174] on div "A" at bounding box center [114, 143] width 35 height 109
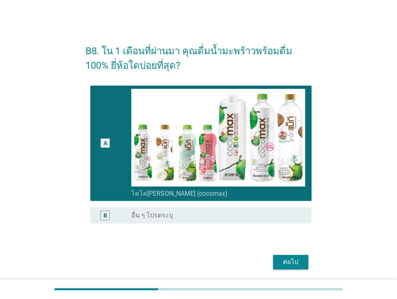
click at [297, 264] on div "ต่อไป" at bounding box center [291, 262] width 22 height 10
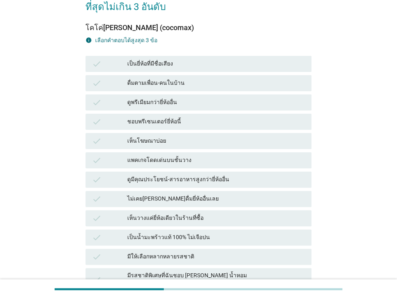
scroll to position [80, 0]
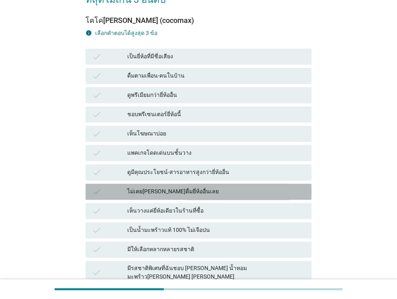
click at [227, 187] on div "ไม่เคย[PERSON_NAME]ดื่มยี่ห้ออื่นเลย" at bounding box center [216, 192] width 178 height 10
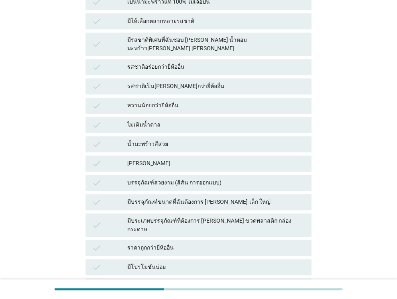
scroll to position [321, 0]
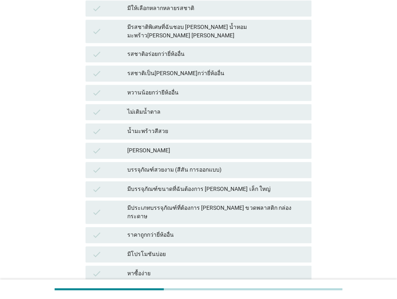
click at [251, 165] on div "บรรจุภัณฑ์สวยงาม (สีสัน การออกแบบ)" at bounding box center [216, 170] width 178 height 10
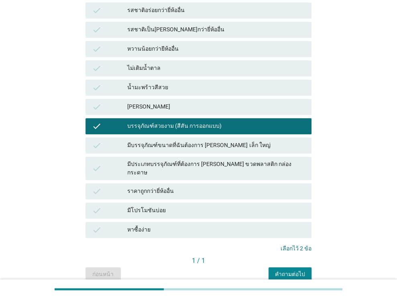
scroll to position [374, 0]
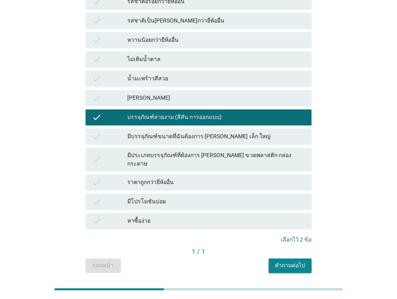
click at [296, 261] on div "คำถามต่อไป" at bounding box center [290, 265] width 30 height 8
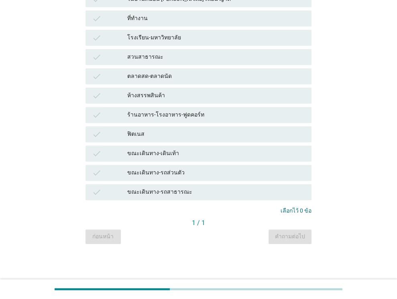
scroll to position [0, 0]
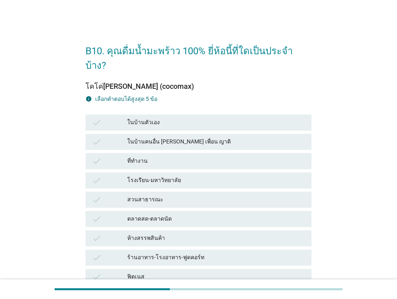
click at [198, 118] on div "ในบ้านตัวเอง" at bounding box center [216, 123] width 178 height 10
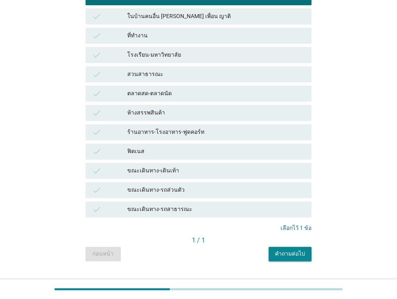
scroll to position [128, 0]
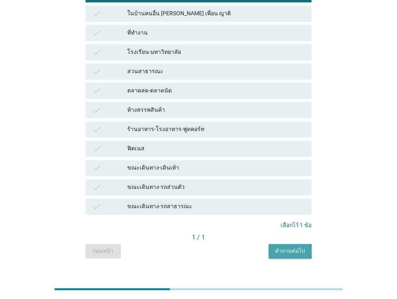
click at [288, 247] on div "คำถามต่อไป" at bounding box center [290, 251] width 30 height 8
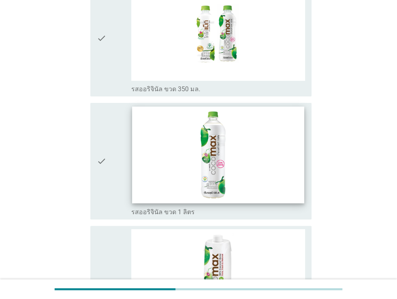
scroll to position [121, 0]
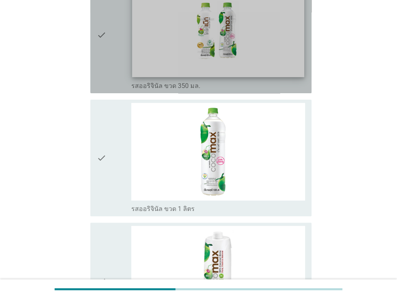
click at [190, 72] on img at bounding box center [219, 28] width 172 height 97
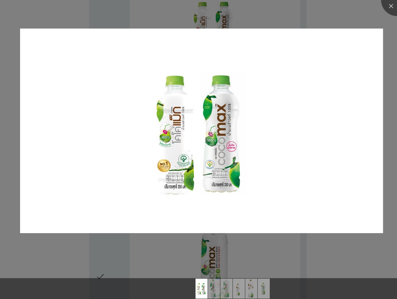
click at [92, 274] on div at bounding box center [198, 274] width 397 height 7
click at [47, 159] on img at bounding box center [201, 131] width 363 height 204
click at [85, 247] on div at bounding box center [198, 149] width 397 height 299
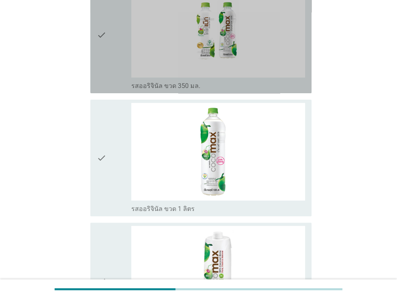
click at [108, 70] on div "check" at bounding box center [114, 35] width 35 height 110
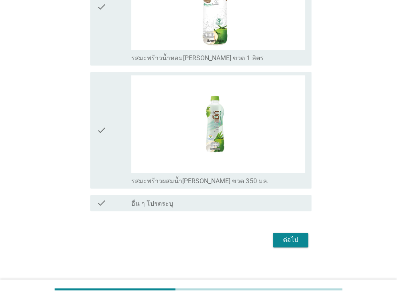
scroll to position [643, 0]
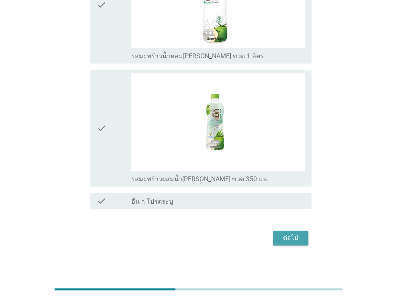
click at [286, 233] on div "ต่อไป" at bounding box center [291, 238] width 22 height 10
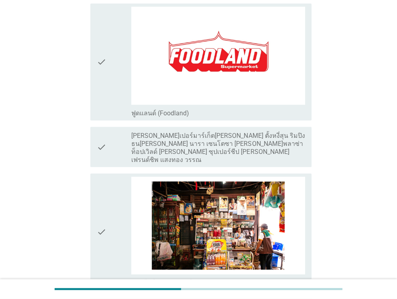
scroll to position [1366, 0]
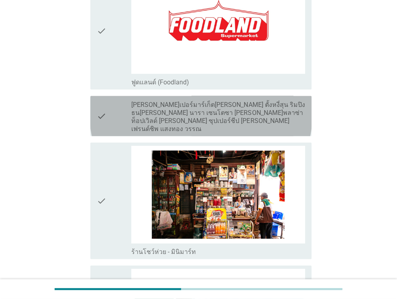
click at [112, 112] on div "check" at bounding box center [114, 116] width 35 height 34
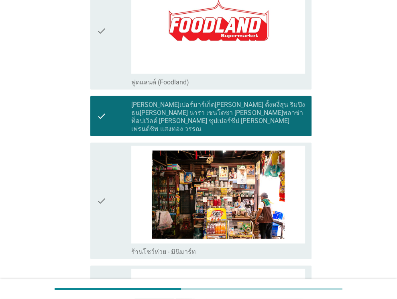
click at [112, 112] on div "check" at bounding box center [114, 116] width 35 height 34
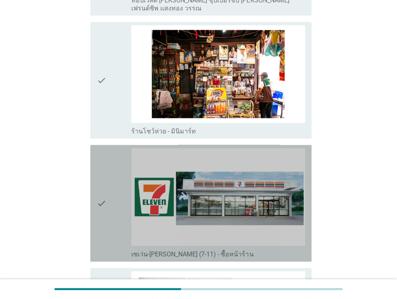
click at [119, 178] on div "check" at bounding box center [114, 203] width 35 height 110
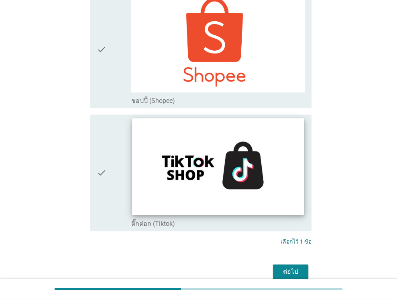
scroll to position [2288, 0]
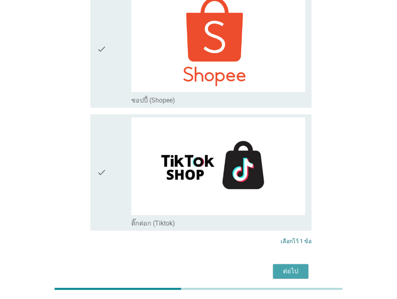
click at [292, 266] on div "ต่อไป" at bounding box center [291, 271] width 22 height 10
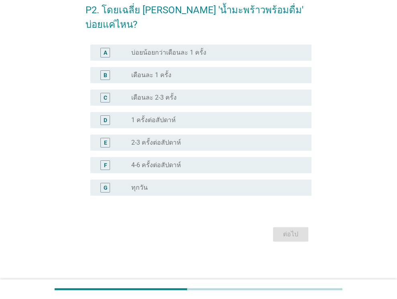
scroll to position [0, 0]
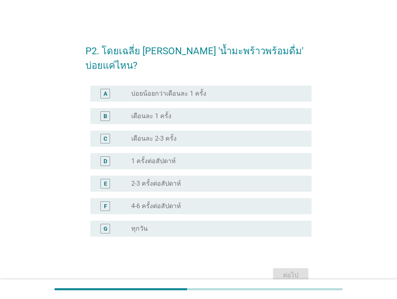
click at [147, 112] on label "เดือนละ 1 ครั้ง" at bounding box center [151, 116] width 40 height 8
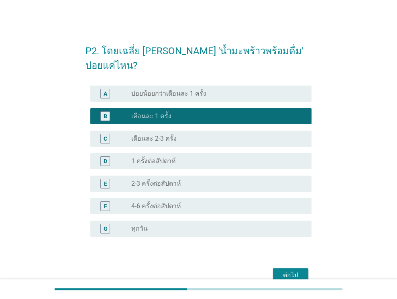
click at [283, 270] on div "ต่อไป" at bounding box center [291, 275] width 22 height 10
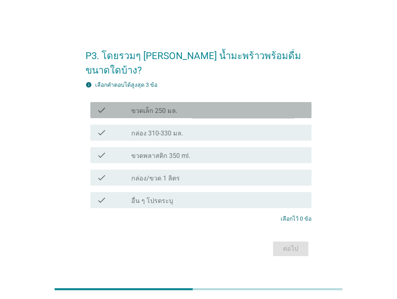
click at [183, 105] on div "check_box_outline_blank ขวดเล็ก 250 มล." at bounding box center [218, 110] width 174 height 10
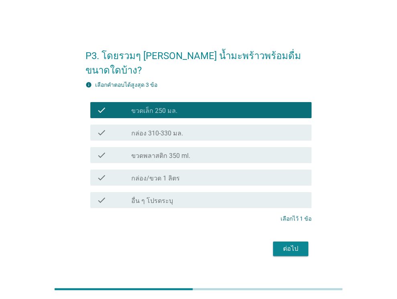
click at [299, 241] on button "ต่อไป" at bounding box center [290, 248] width 35 height 14
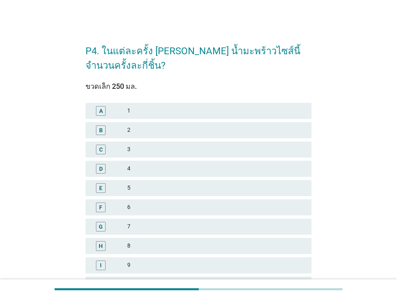
click at [170, 120] on div "A 1" at bounding box center [198, 110] width 229 height 19
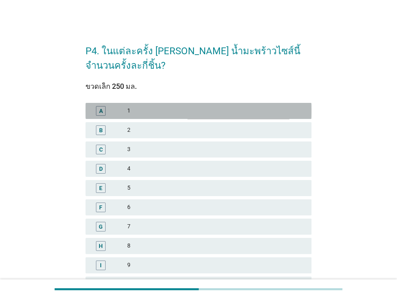
click at [178, 111] on div "1" at bounding box center [216, 111] width 178 height 10
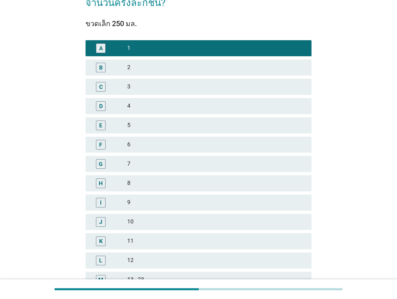
scroll to position [161, 0]
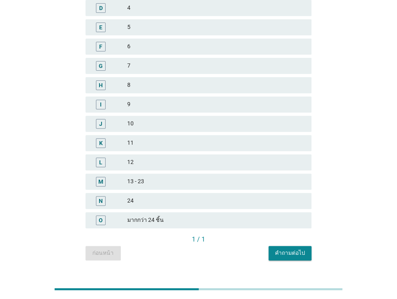
click at [283, 254] on div "คำถามต่อไป" at bounding box center [290, 253] width 30 height 8
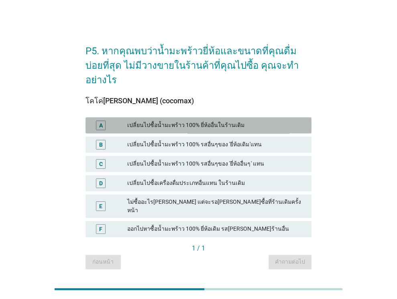
click at [178, 121] on div "เปลี่ยนไปซื้อน้ำมะพร้าว 100% ยี่ห้ออื่นในร้านเดิม" at bounding box center [216, 126] width 178 height 10
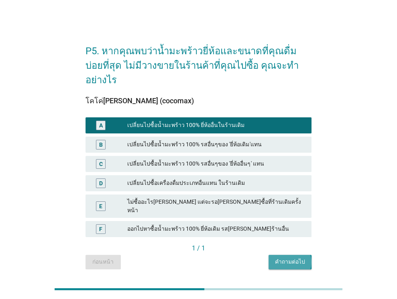
click at [286, 258] on div "คำถามต่อไป" at bounding box center [290, 262] width 30 height 8
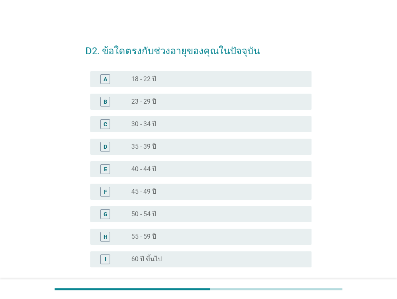
click at [159, 125] on div "radio_button_unchecked 30 - 34 ปี" at bounding box center [215, 124] width 168 height 8
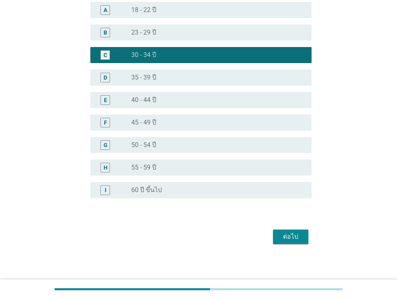
scroll to position [72, 0]
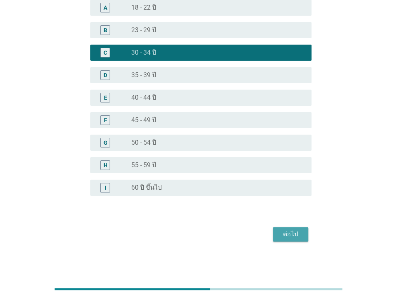
click at [294, 228] on button "ต่อไป" at bounding box center [290, 234] width 35 height 14
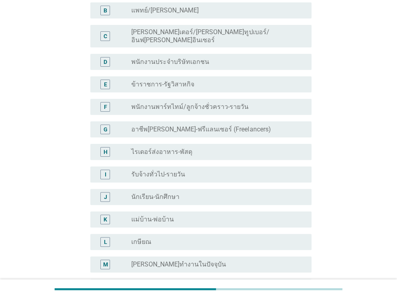
scroll to position [121, 0]
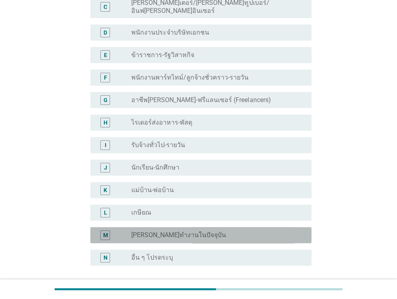
click at [153, 231] on label "[PERSON_NAME]ทำงานในปัจจุบัน" at bounding box center [178, 235] width 95 height 8
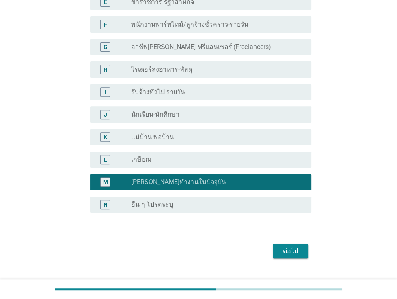
scroll to position [184, 0]
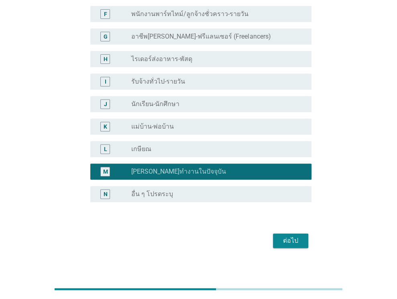
click at [303, 237] on button "ต่อไป" at bounding box center [290, 240] width 35 height 14
